Goal: Download file/media

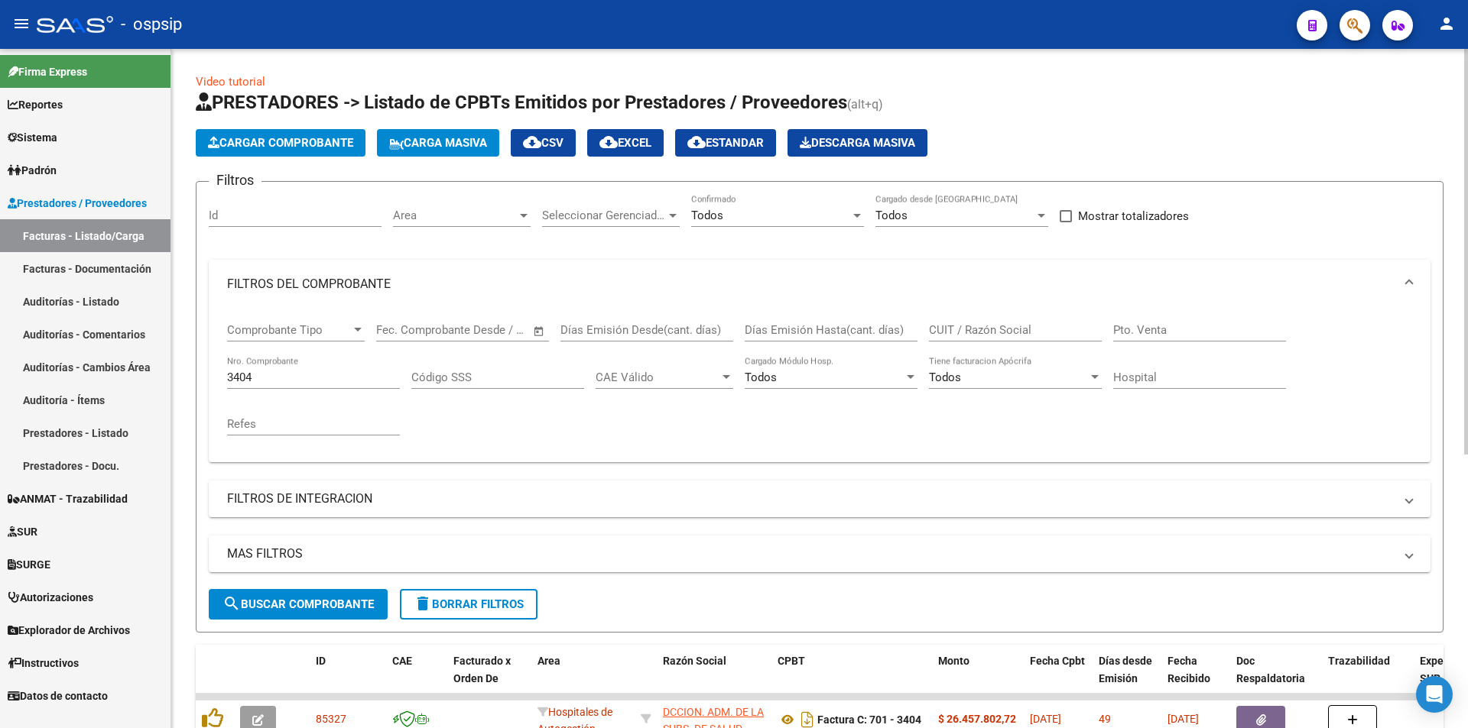
scroll to position [229, 0]
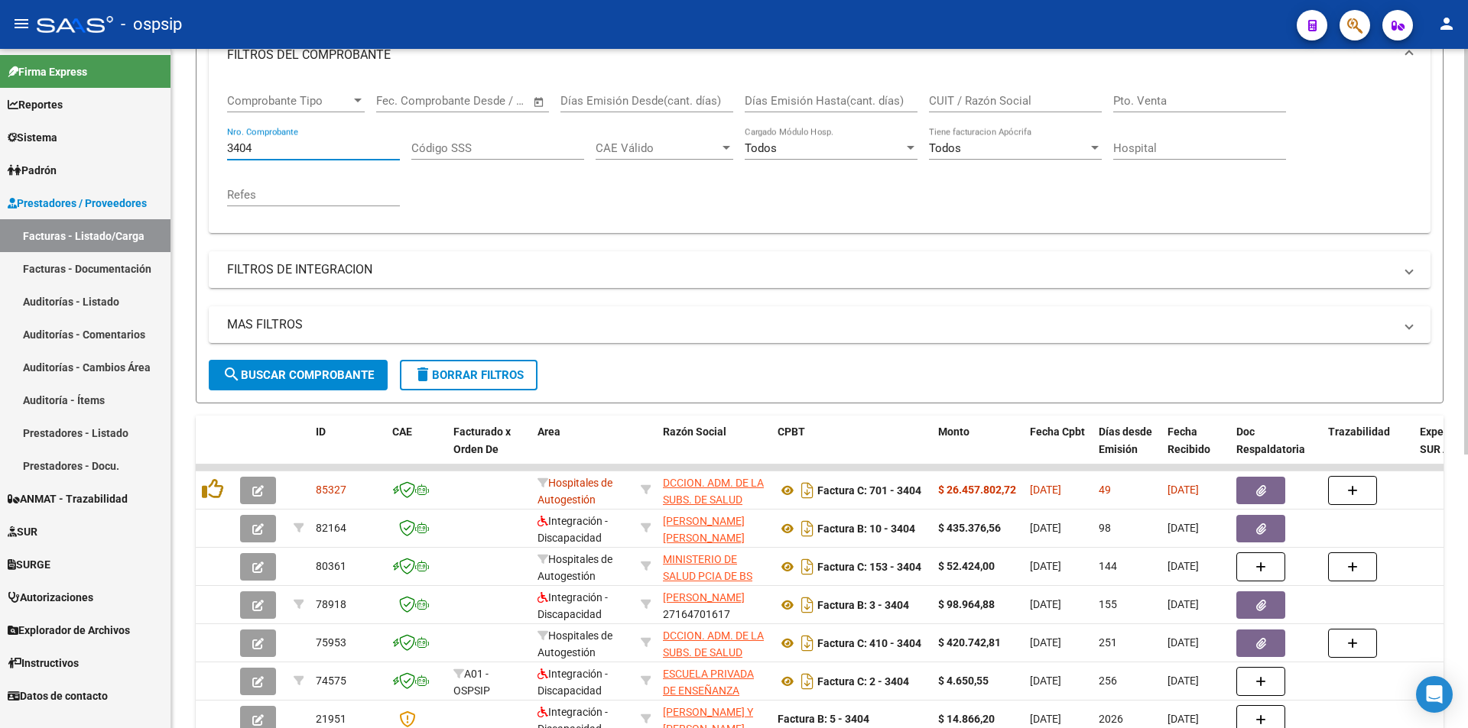
click at [292, 154] on input "3404" at bounding box center [313, 148] width 173 height 14
type input "3"
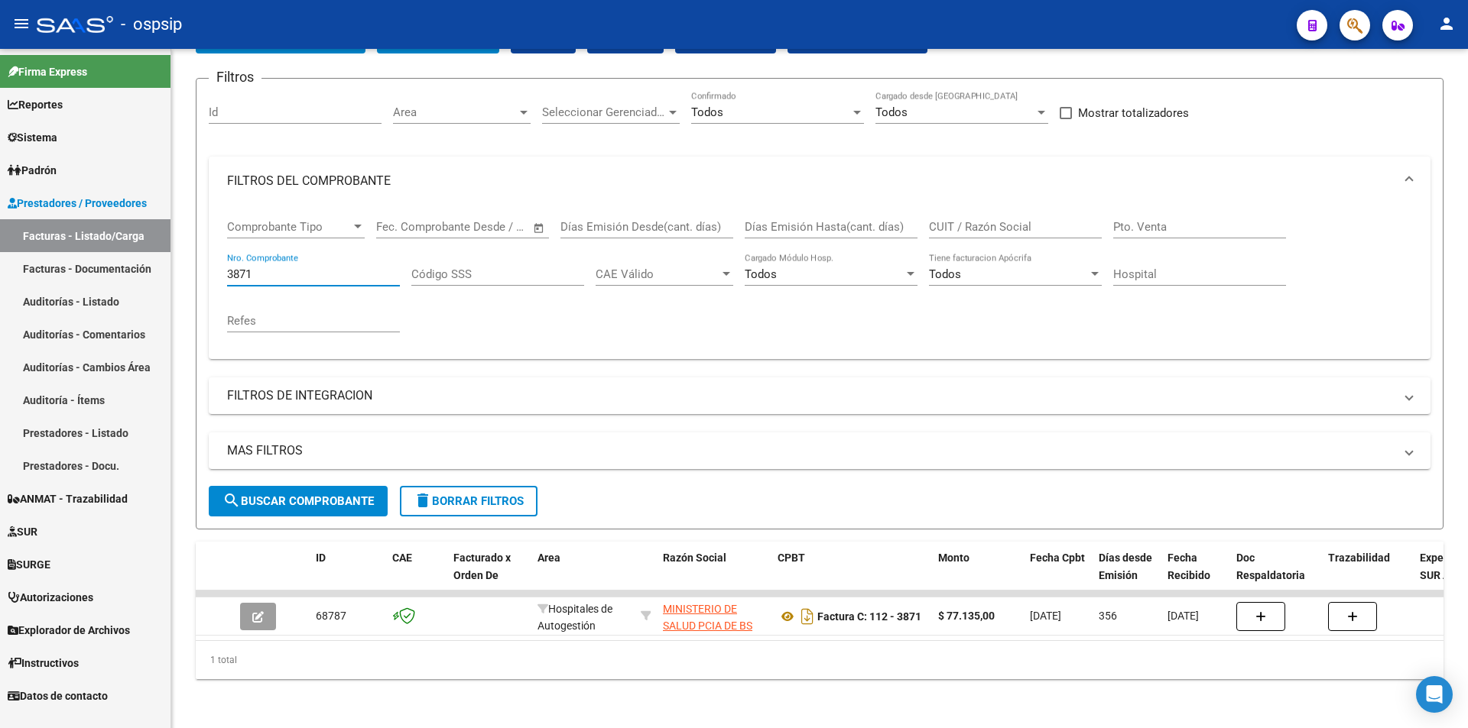
scroll to position [115, 0]
click at [32, 255] on mat-sidenav-container "Firma Express Reportes Egresos Devengados Auditorías x Área Auditorías x Usuari…" at bounding box center [734, 389] width 1468 height 680
click at [303, 269] on input "3871" at bounding box center [313, 275] width 173 height 14
type input "3"
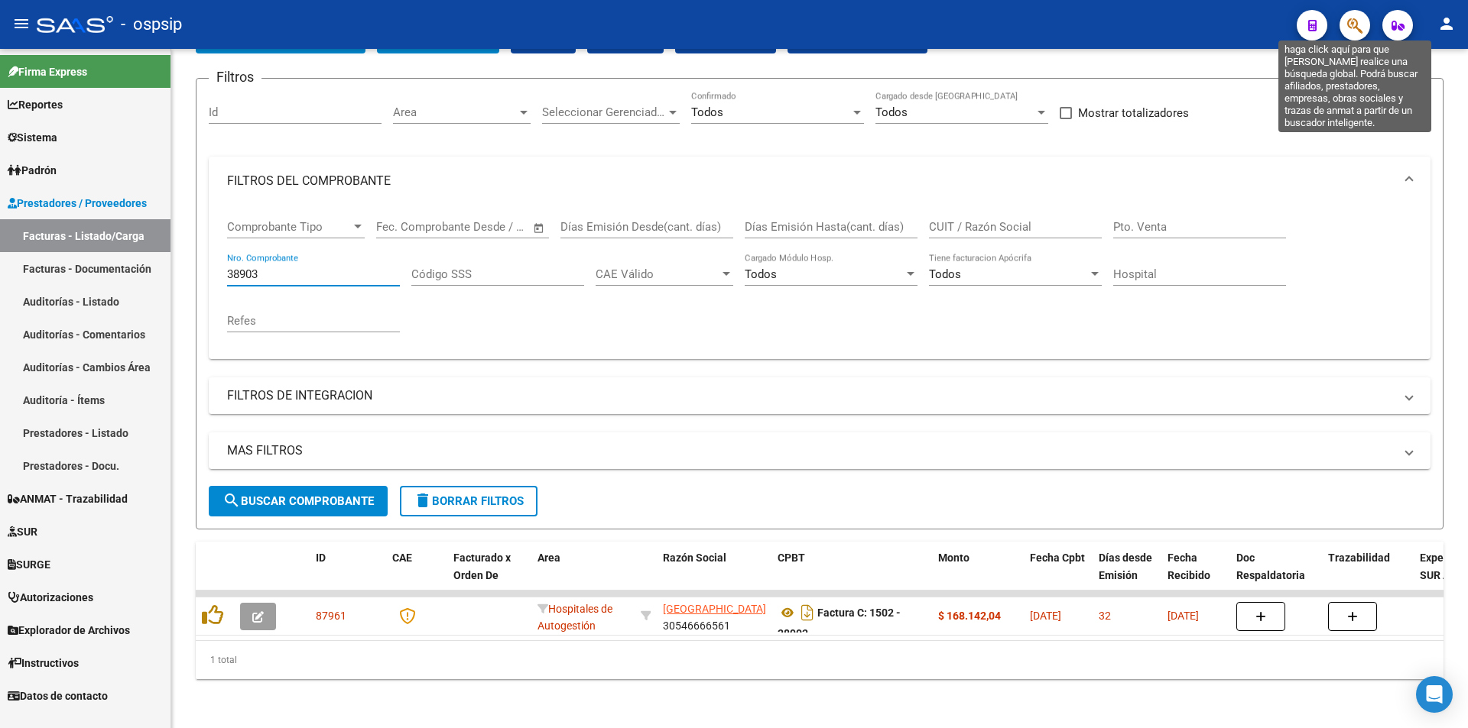
type input "38903"
click at [1358, 26] on icon "button" at bounding box center [1354, 26] width 15 height 18
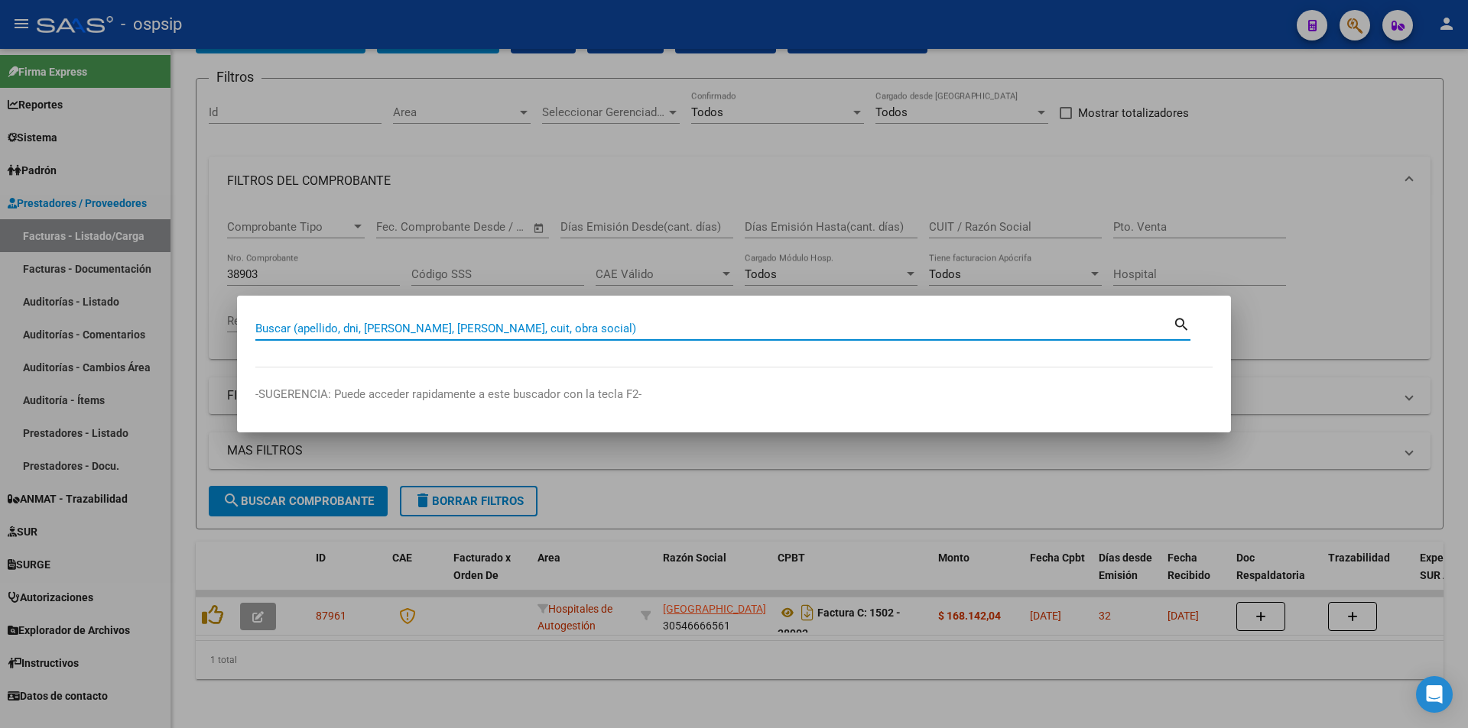
click at [1354, 294] on div at bounding box center [734, 364] width 1468 height 728
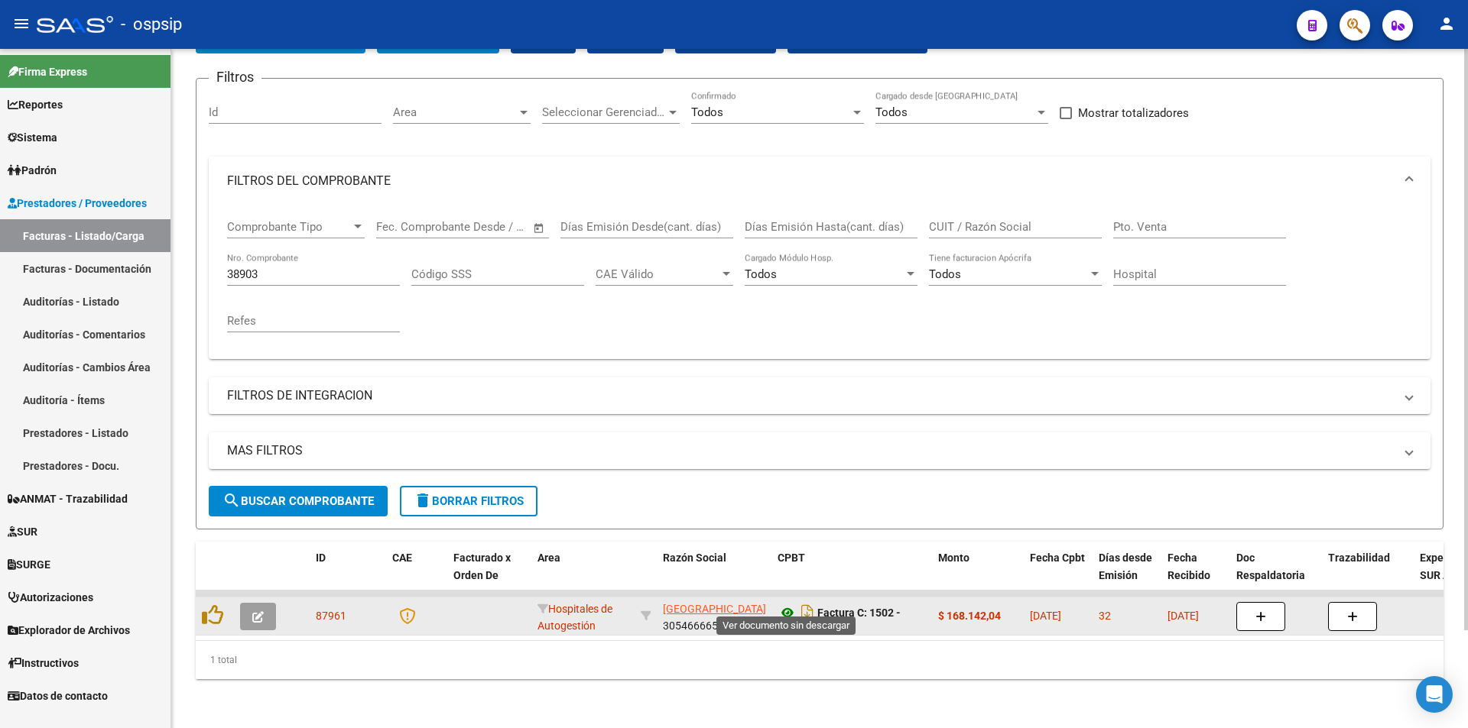
click at [784, 604] on icon at bounding box center [787, 613] width 20 height 18
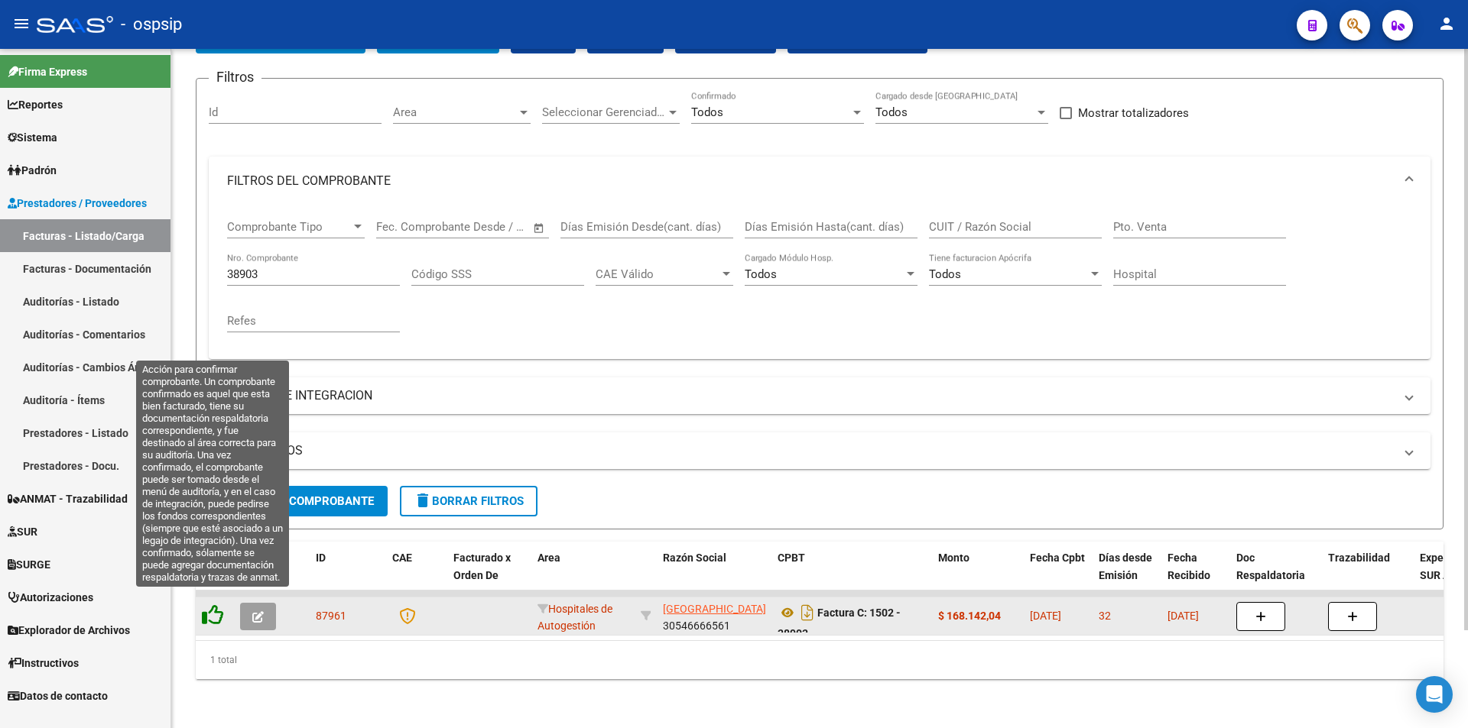
click at [212, 605] on icon at bounding box center [212, 615] width 21 height 21
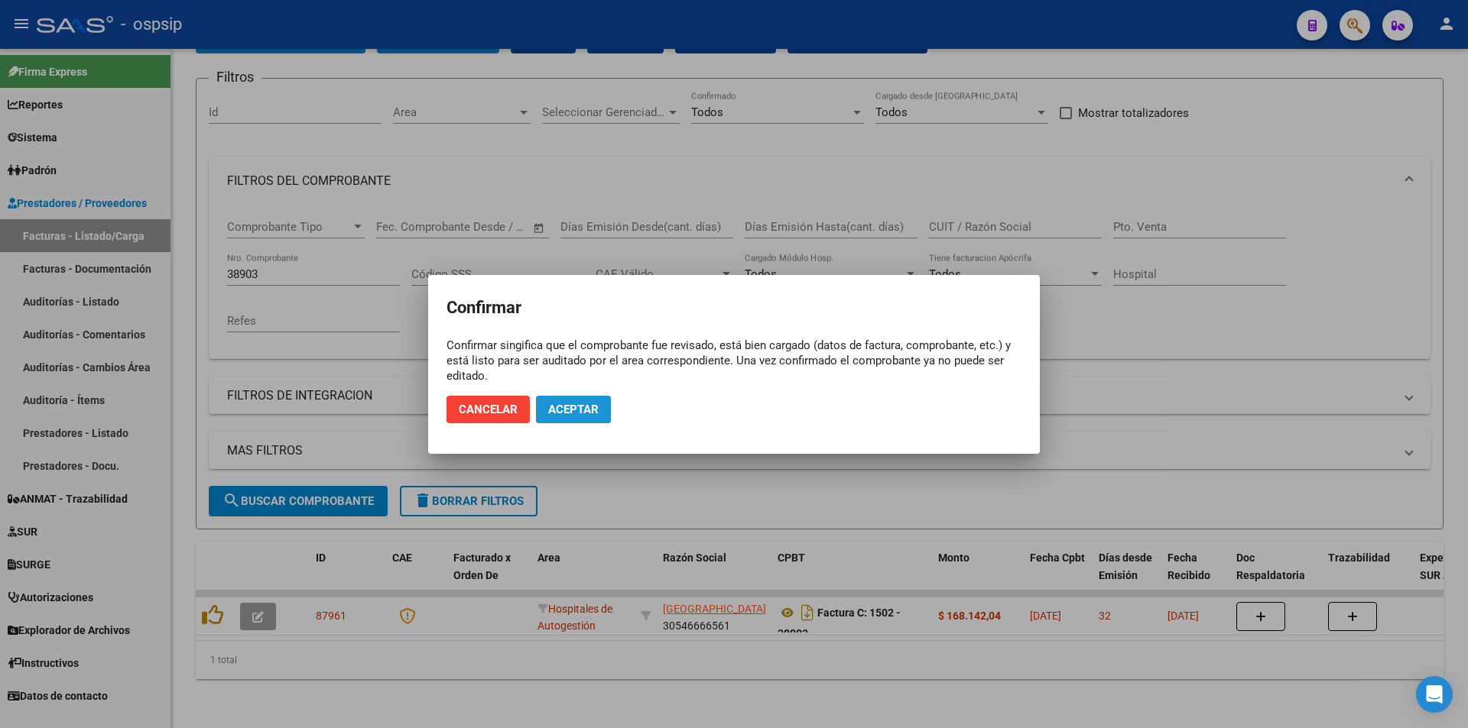
click at [605, 413] on button "Aceptar" at bounding box center [573, 410] width 75 height 28
